Goal: Find specific page/section: Find specific page/section

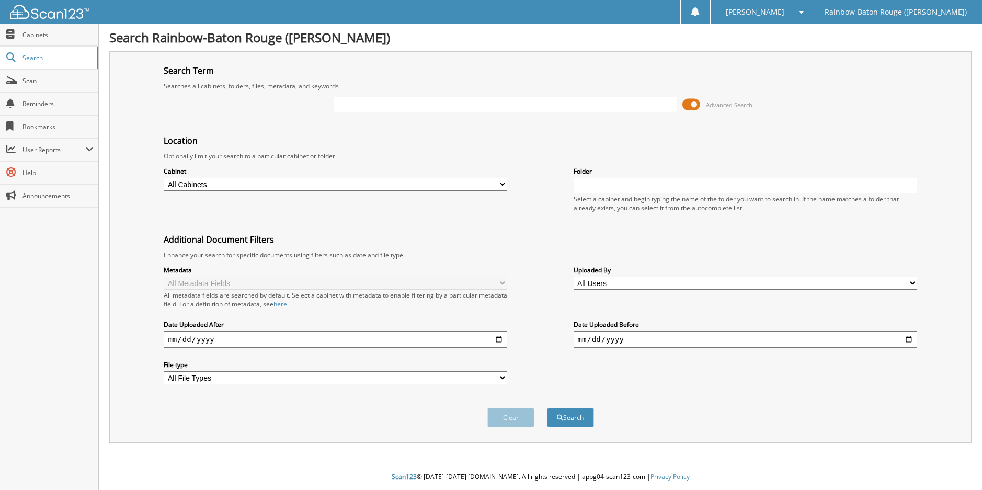
click at [373, 108] on input "text" at bounding box center [506, 105] width 344 height 16
type input "[PERSON_NAME]"
click at [547, 408] on button "Search" at bounding box center [570, 417] width 47 height 19
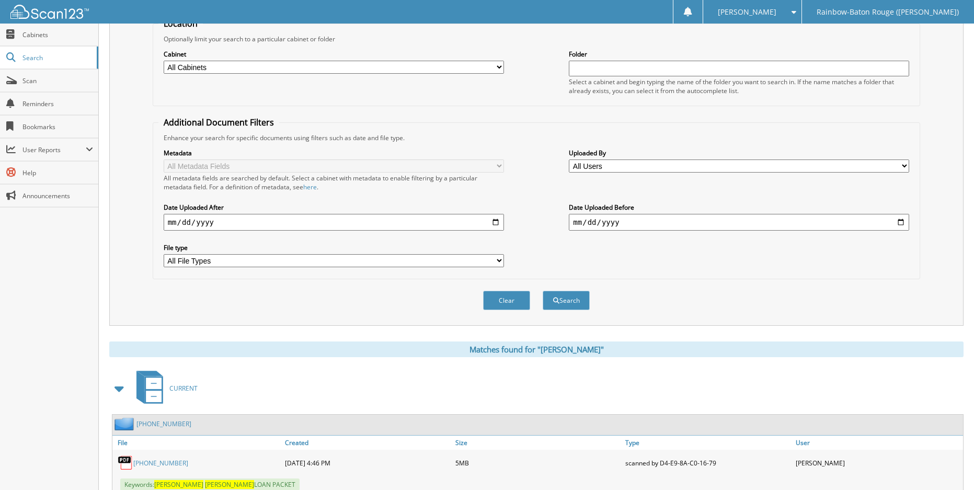
scroll to position [153, 0]
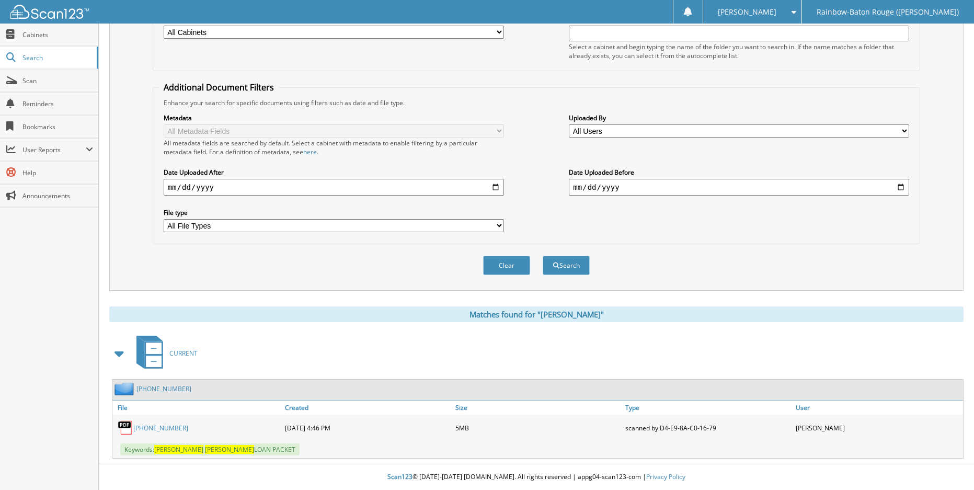
click at [154, 430] on link "25-64099-3" at bounding box center [160, 428] width 55 height 9
